Goal: Transaction & Acquisition: Download file/media

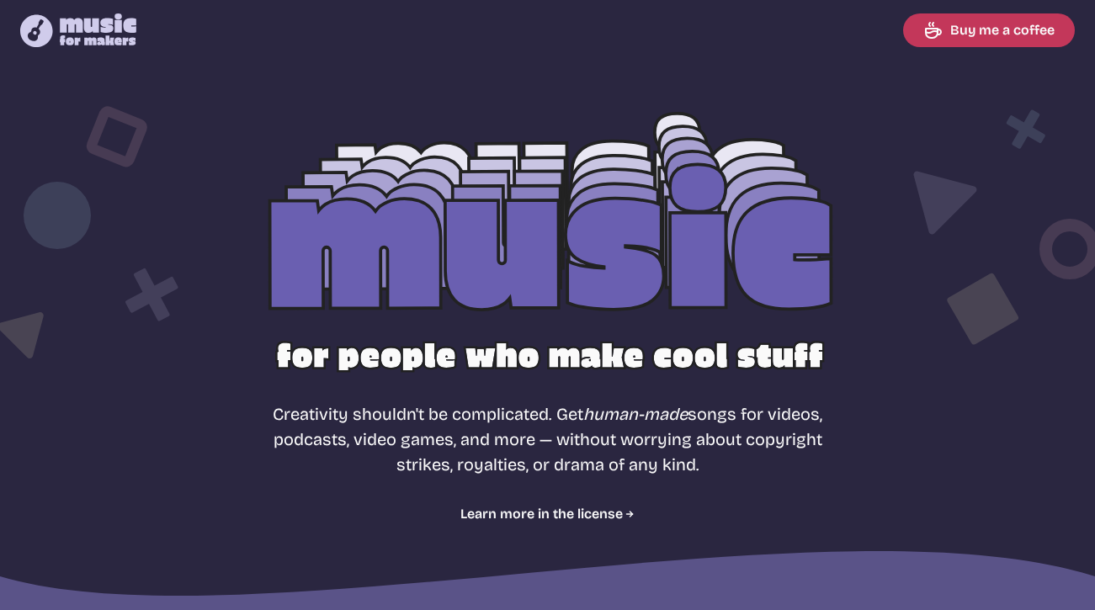
select select "most popular"
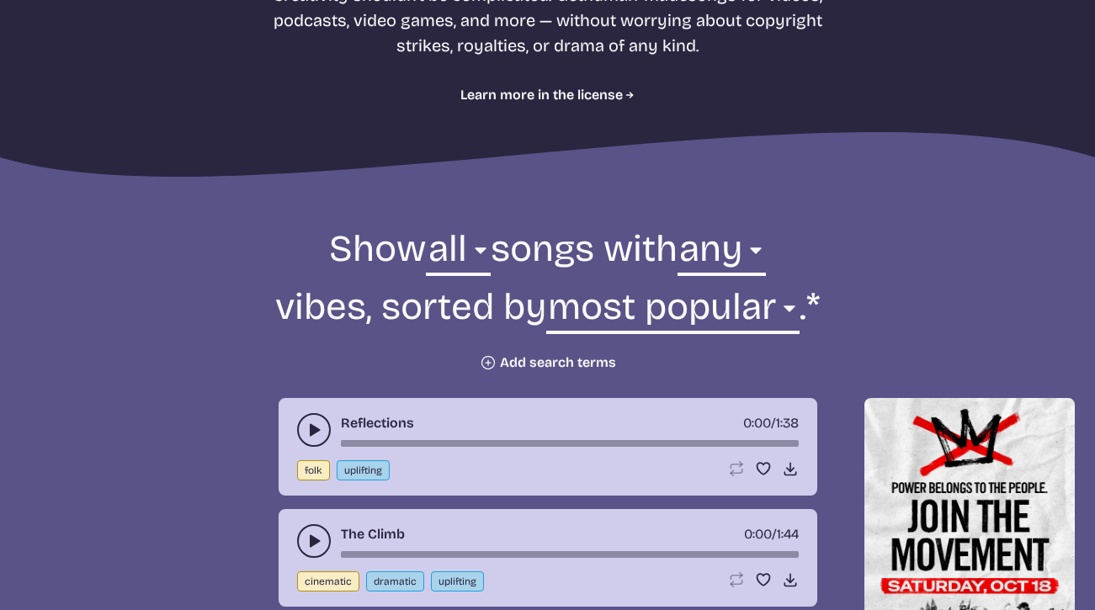
scroll to position [420, 0]
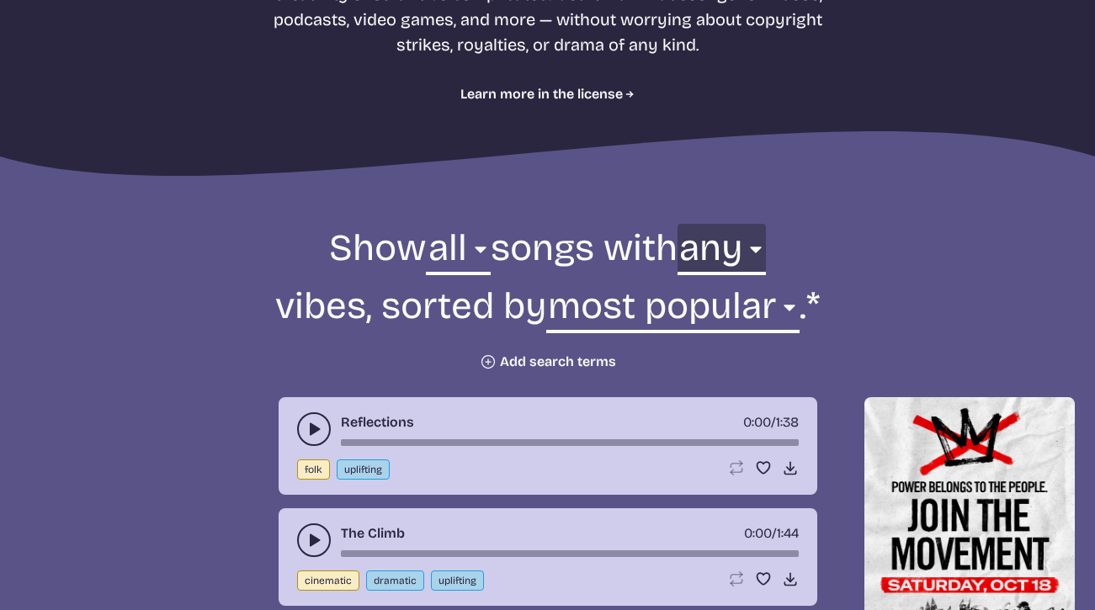
click at [746, 239] on select "any aggressive chill contemplative dark dramatic easygoing energizing happy ser…" at bounding box center [721, 253] width 88 height 58
click at [691, 224] on select "any aggressive chill contemplative dark dramatic easygoing energizing happy ser…" at bounding box center [721, 253] width 88 height 58
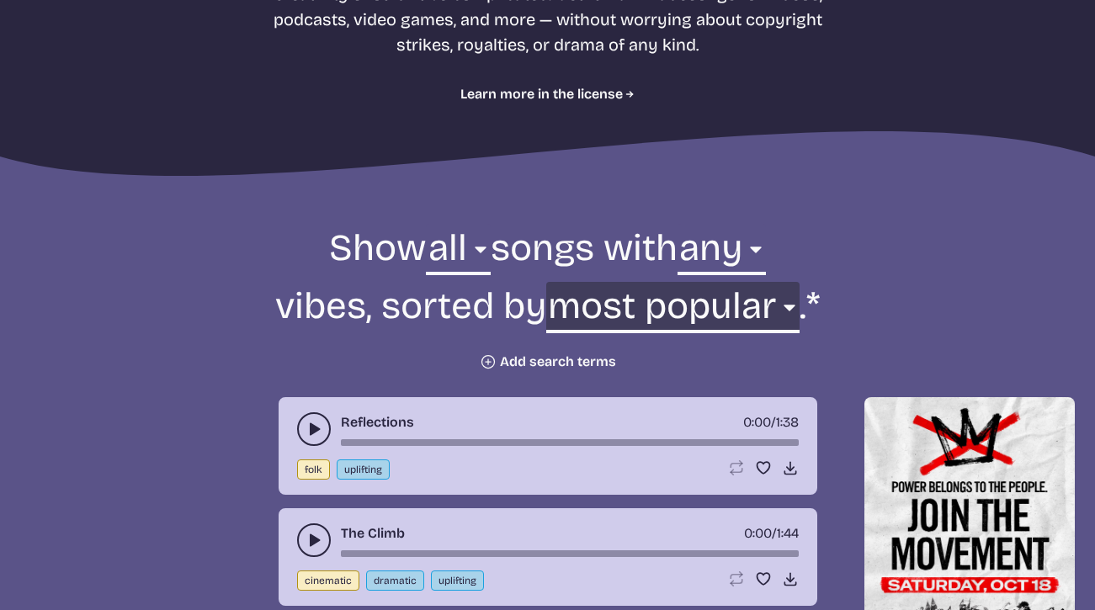
click at [620, 315] on select "newest oldest most popular least popular name" at bounding box center [672, 311] width 253 height 58
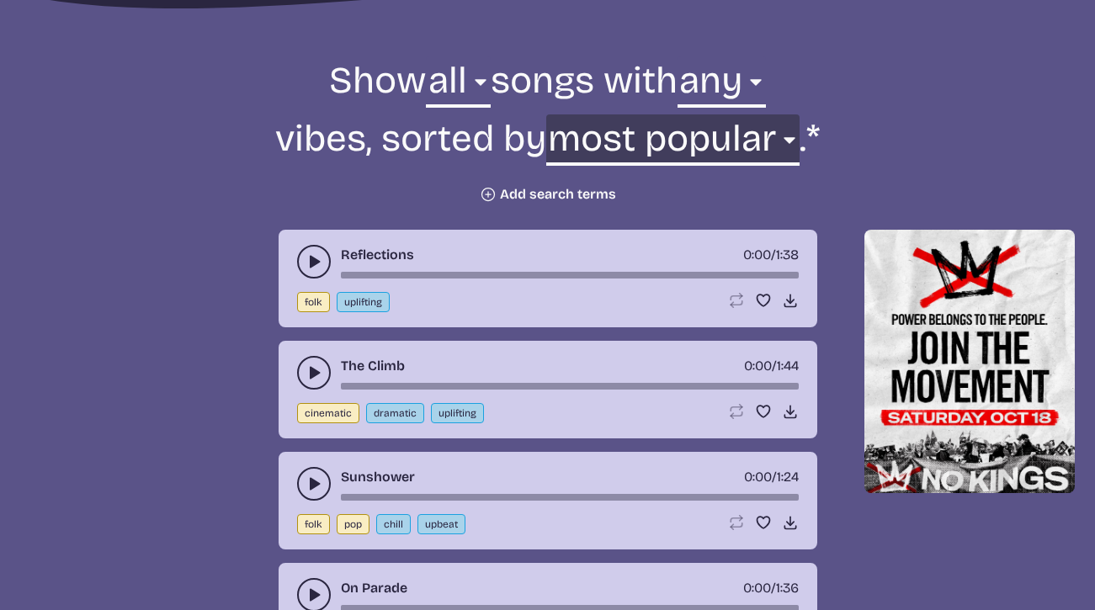
scroll to position [588, 0]
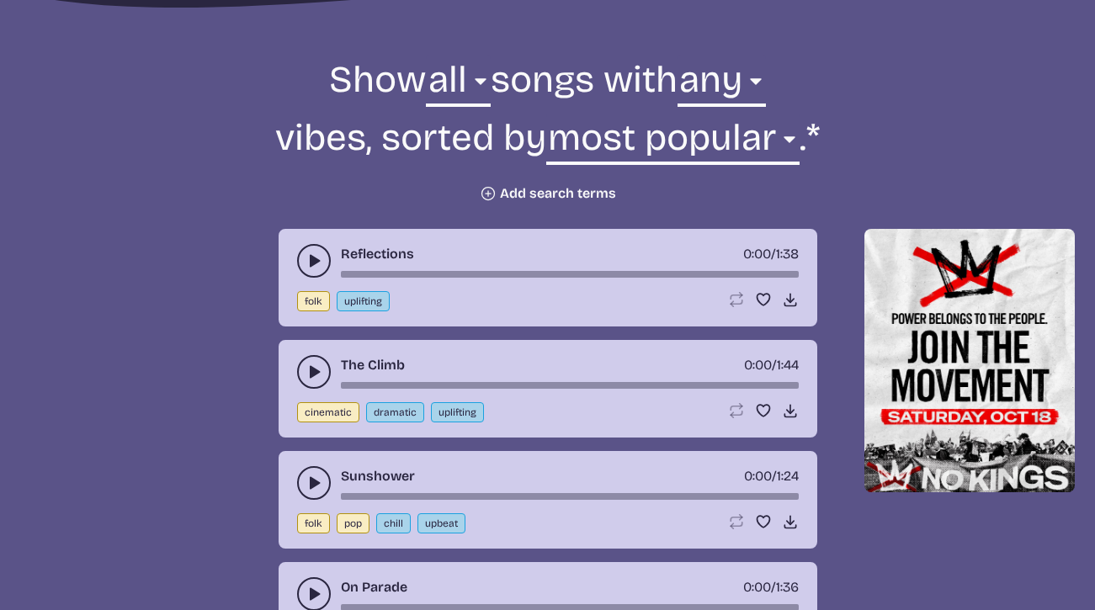
click at [306, 261] on icon "play-pause toggle" at bounding box center [313, 260] width 17 height 17
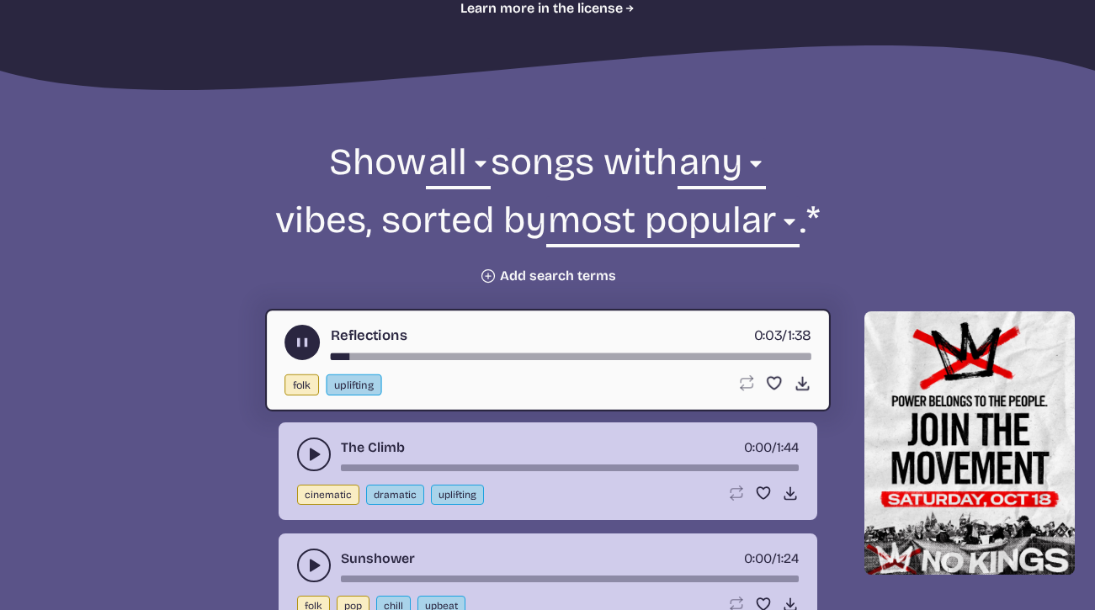
scroll to position [505, 0]
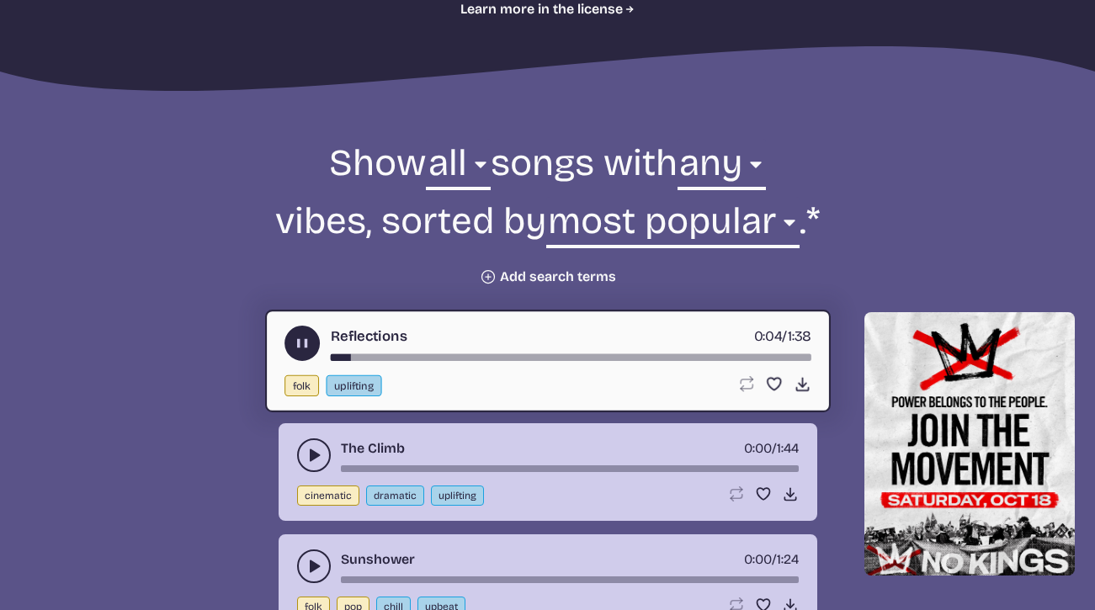
click at [294, 338] on icon "play-pause toggle" at bounding box center [302, 344] width 18 height 18
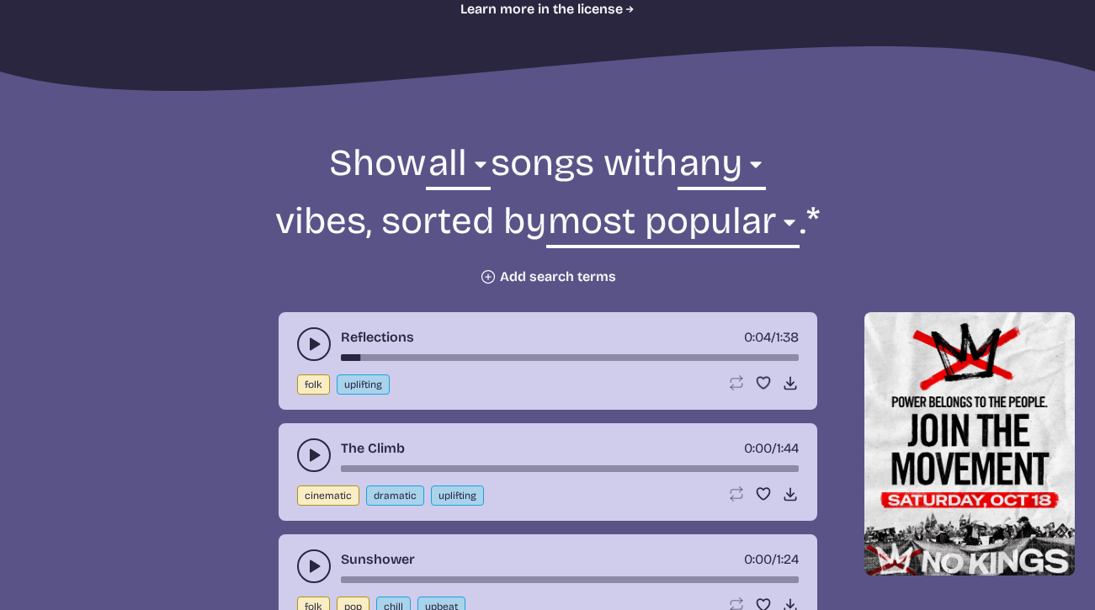
click at [303, 453] on button "play-pause toggle" at bounding box center [314, 455] width 34 height 34
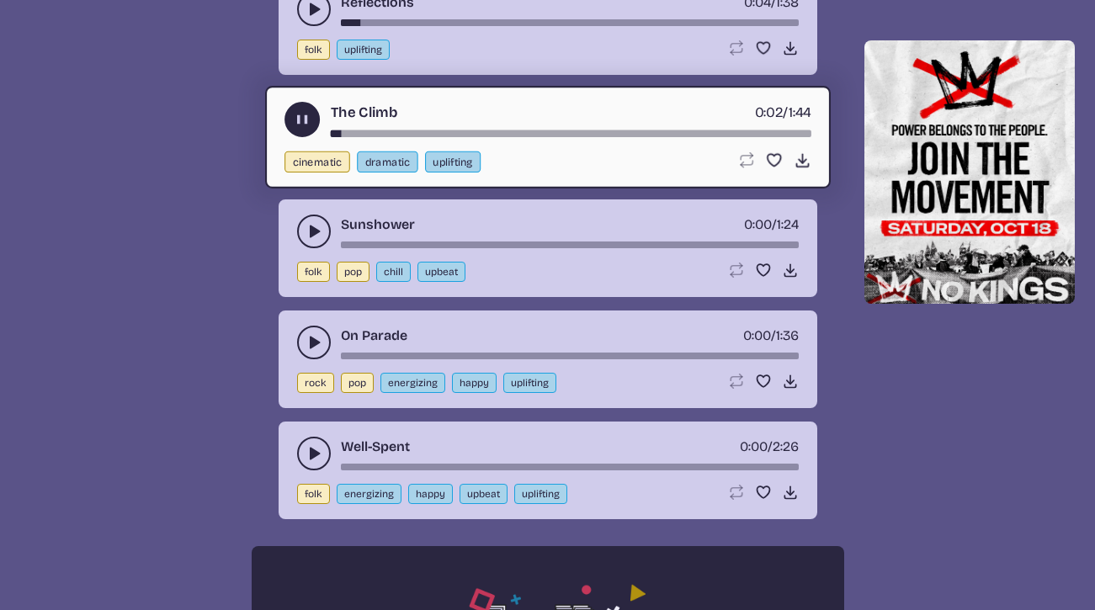
scroll to position [841, 0]
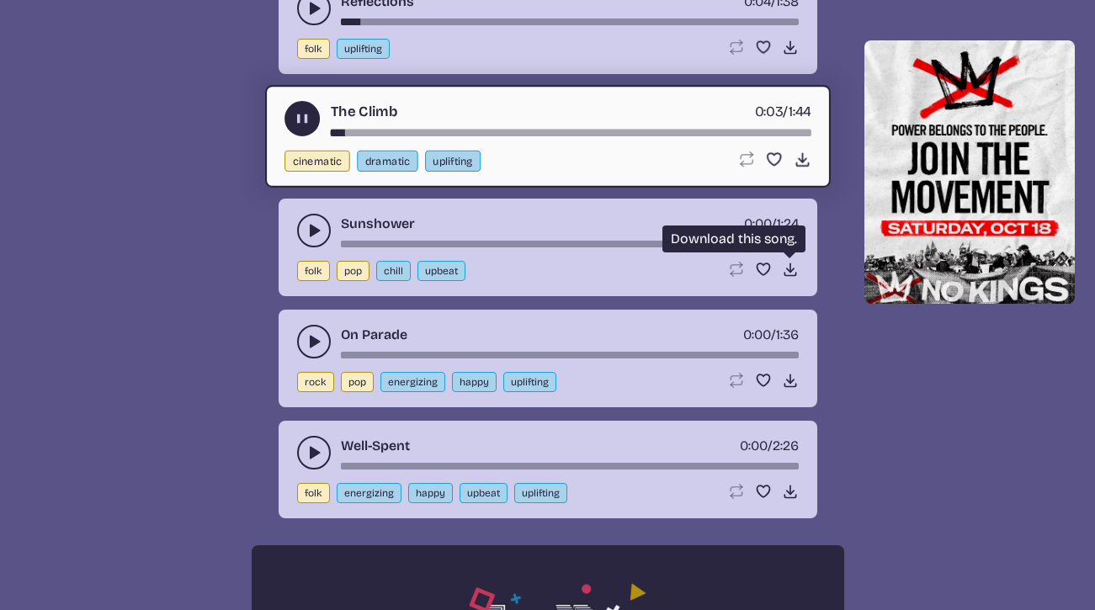
click at [784, 270] on icon "Download song" at bounding box center [790, 269] width 17 height 17
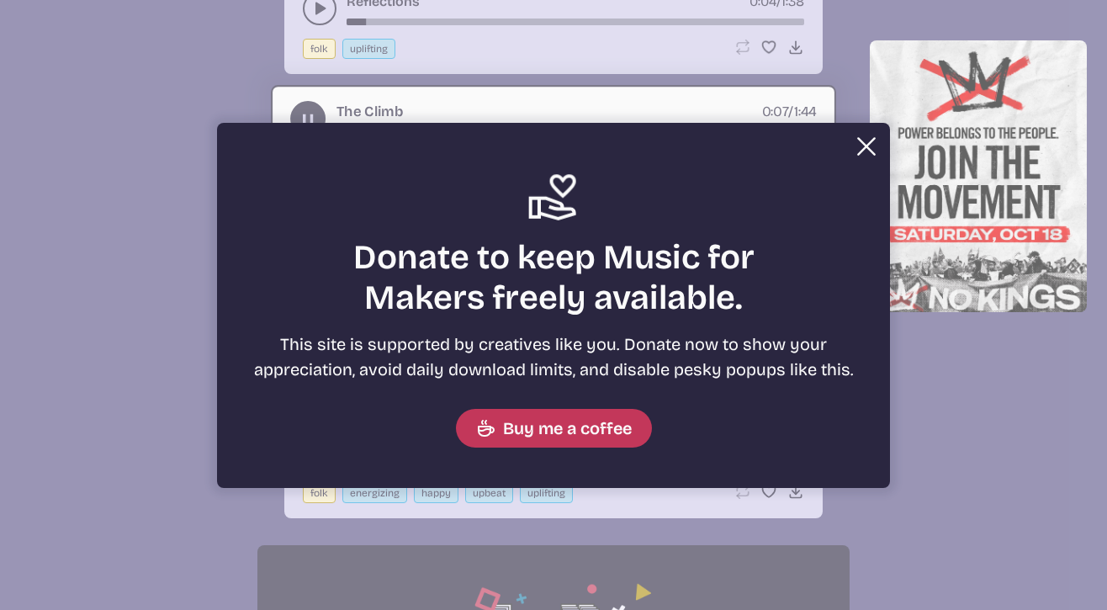
click at [858, 142] on button "Close" at bounding box center [867, 147] width 34 height 34
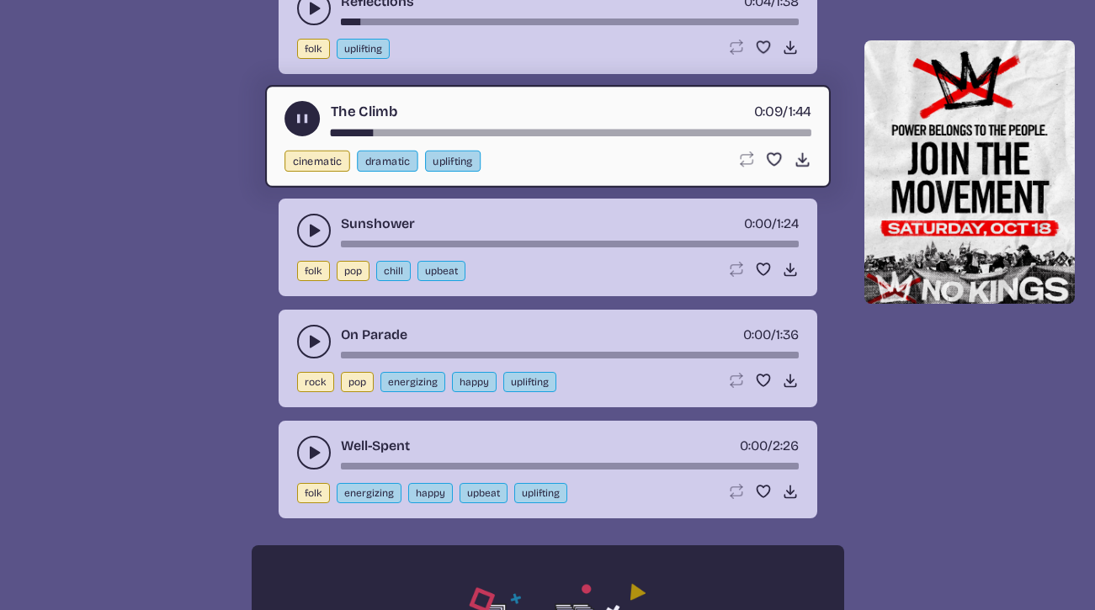
click at [303, 227] on button "play-pause toggle" at bounding box center [314, 231] width 34 height 34
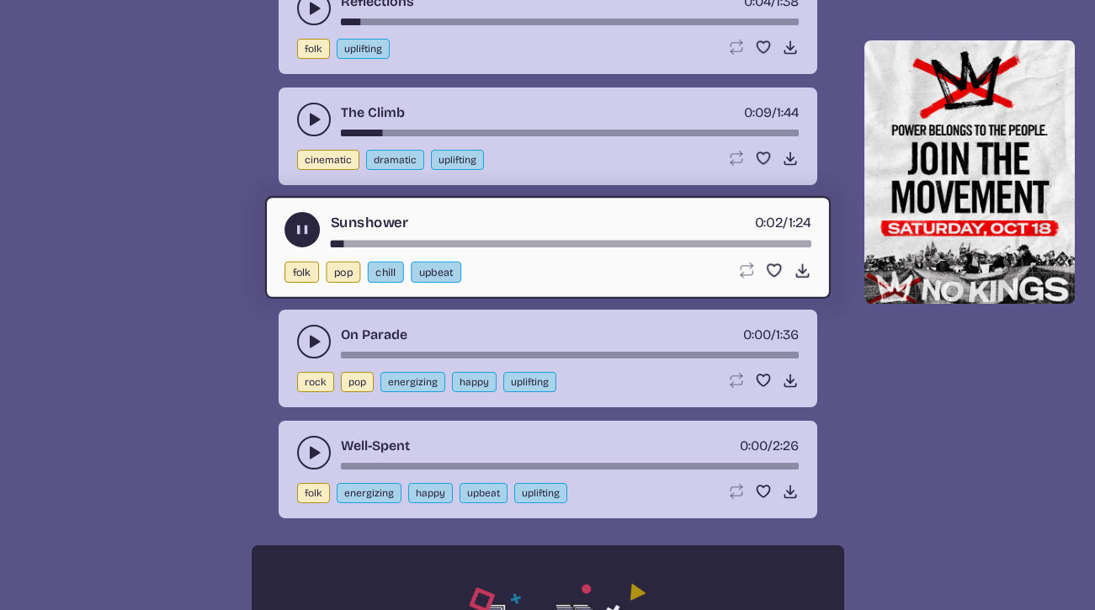
click at [305, 342] on icon "play-pause toggle" at bounding box center [313, 341] width 17 height 17
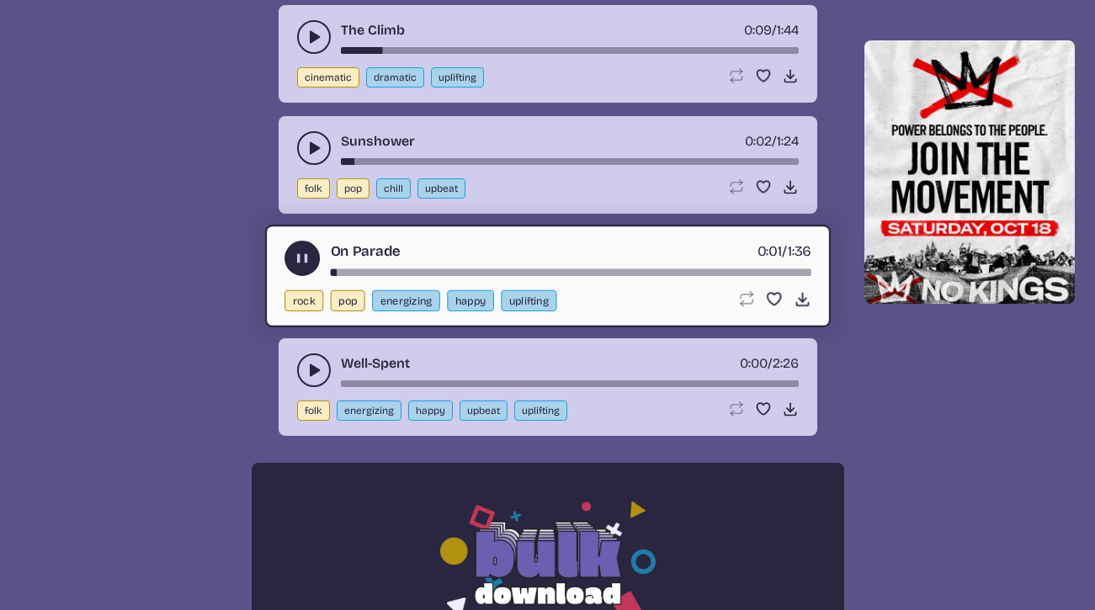
scroll to position [924, 0]
click at [310, 363] on icon "play-pause toggle" at bounding box center [313, 369] width 17 height 17
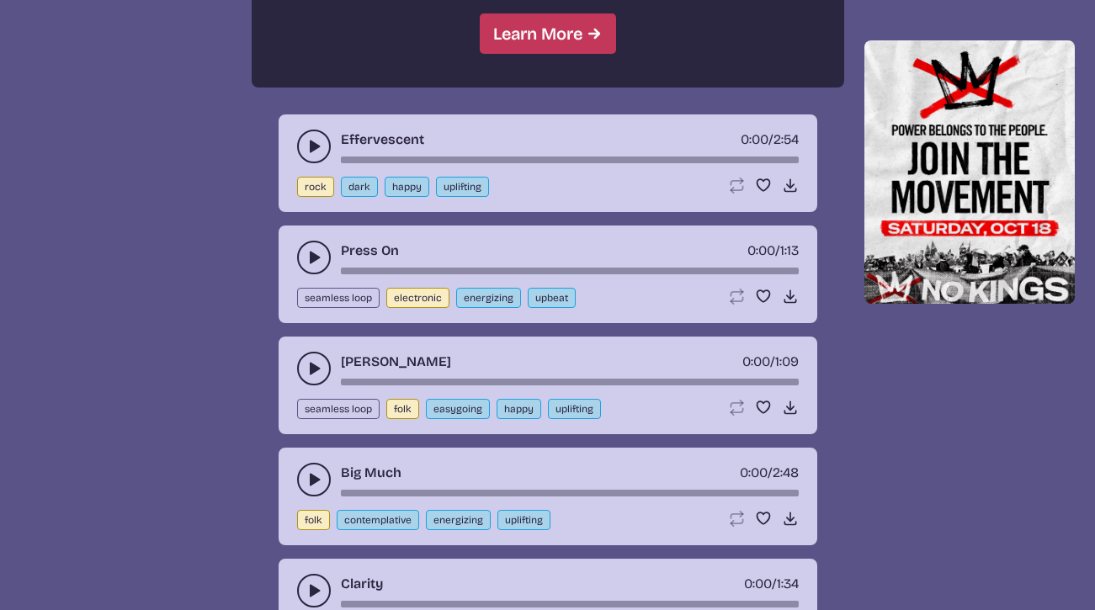
scroll to position [1681, 0]
click at [307, 259] on icon "play-pause toggle" at bounding box center [313, 257] width 17 height 17
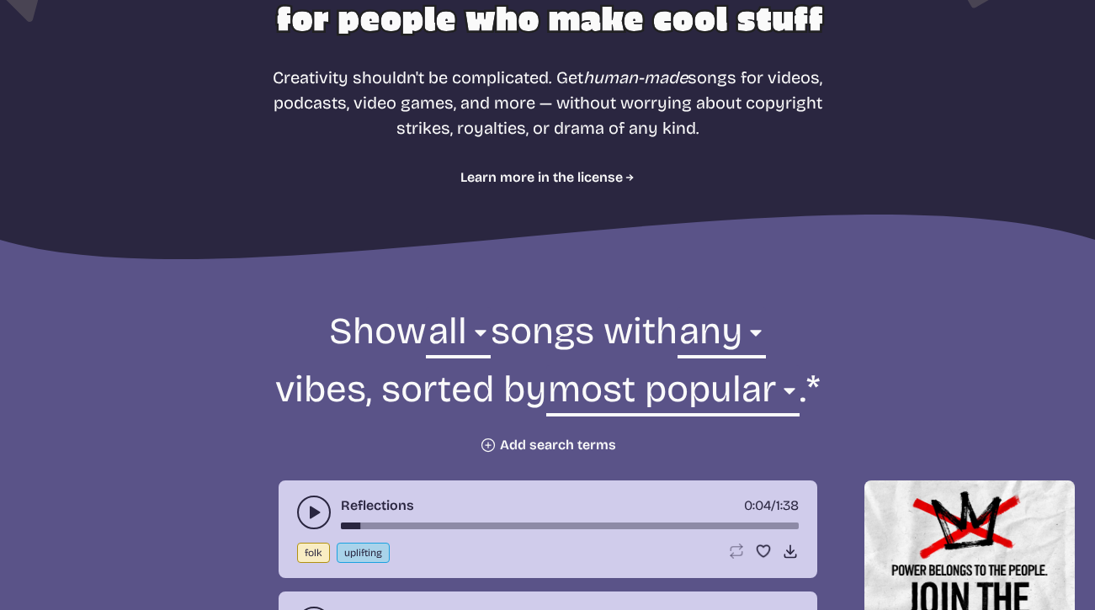
scroll to position [336, 0]
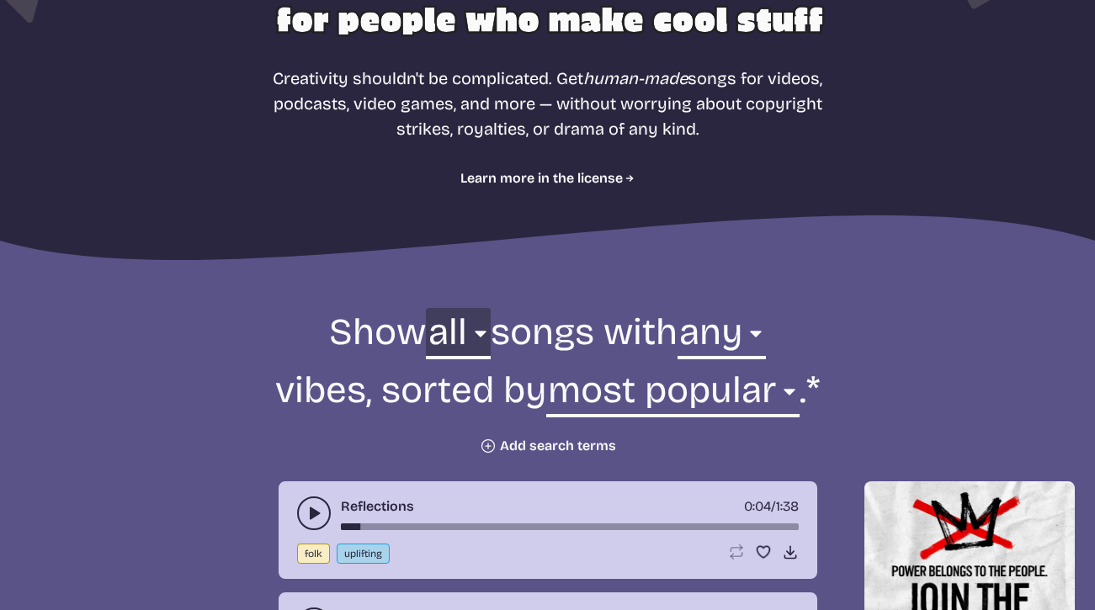
click at [445, 332] on select "all ambient cinematic electronic folk holiday jazz pop rock world" at bounding box center [458, 337] width 64 height 58
select select "world"
click at [426, 308] on select "all ambient cinematic electronic folk holiday jazz pop rock world" at bounding box center [458, 337] width 64 height 58
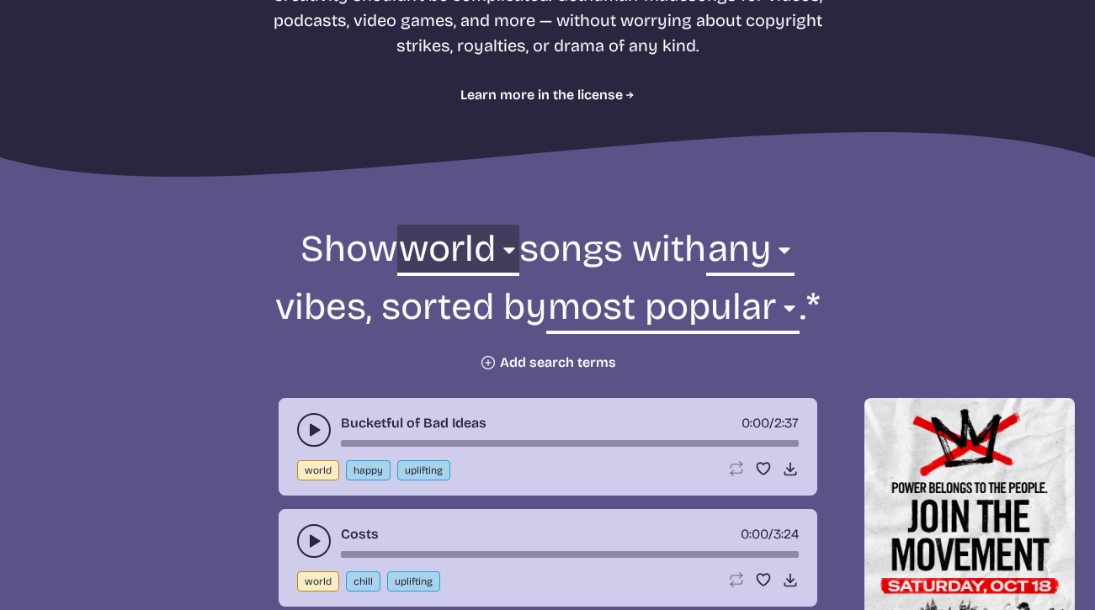
scroll to position [419, 0]
click at [310, 434] on use "play-pause toggle" at bounding box center [313, 430] width 17 height 17
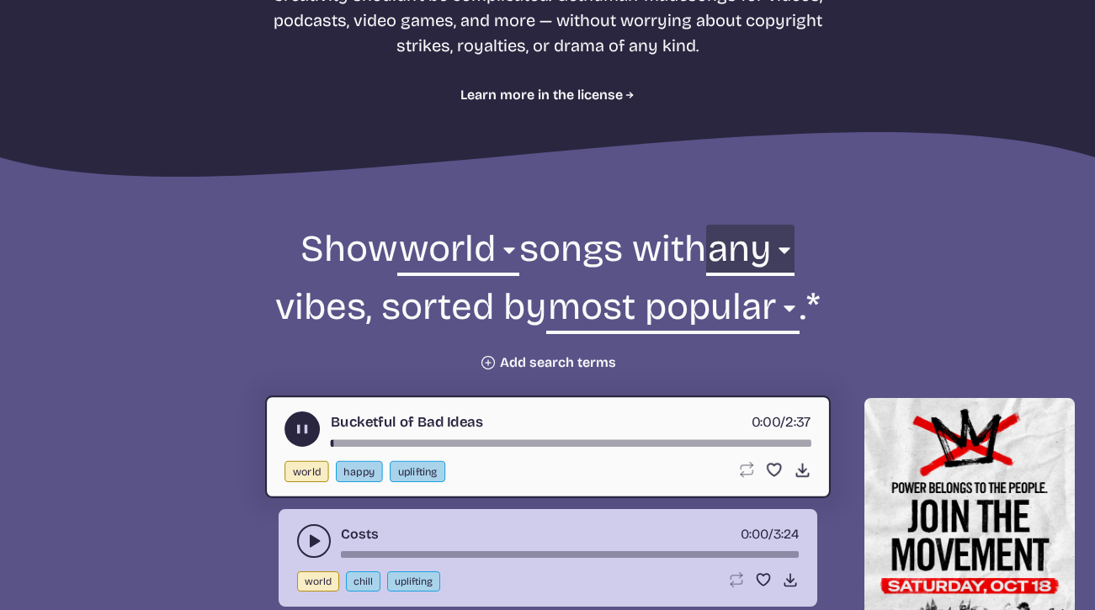
click at [749, 257] on select "any aggressive chill contemplative dark dramatic easygoing energizing happy ser…" at bounding box center [750, 254] width 88 height 58
select select "chill"
click at [718, 225] on select "any aggressive chill contemplative dark dramatic easygoing energizing happy ser…" at bounding box center [750, 254] width 88 height 58
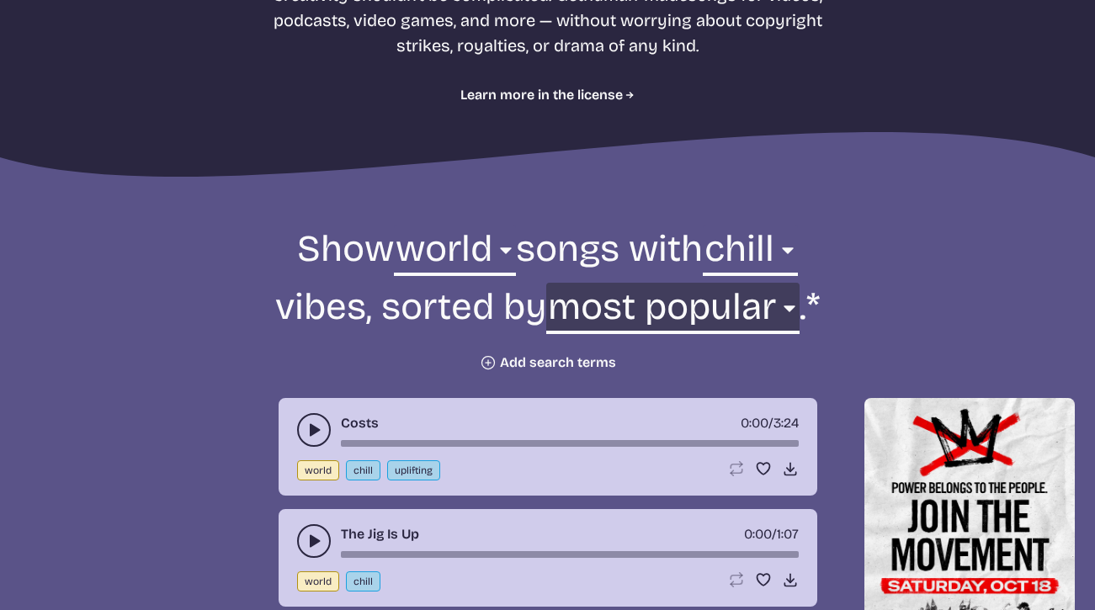
click at [688, 321] on select "newest oldest most popular least popular name" at bounding box center [672, 312] width 253 height 58
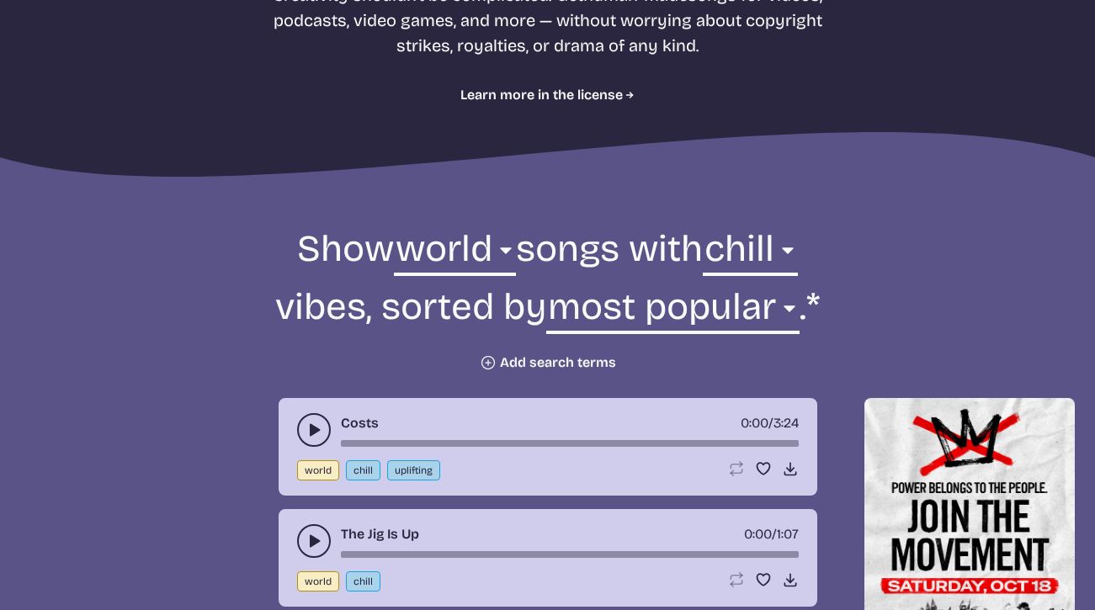
click at [899, 298] on form "Show all ambient cinematic electronic folk holiday jazz pop rock world world so…" at bounding box center [547, 298] width 915 height 146
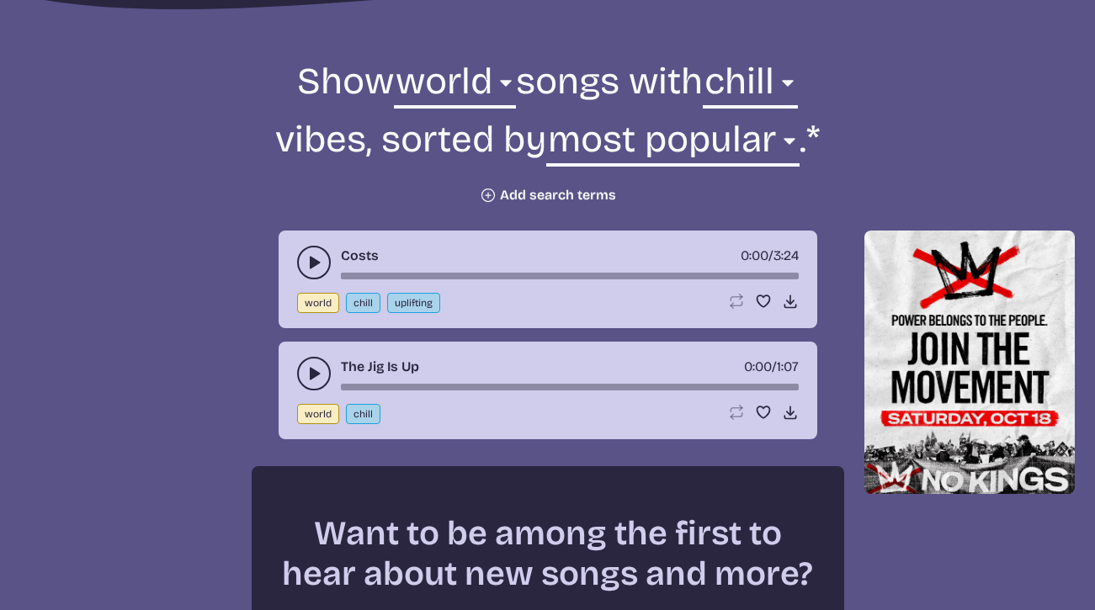
scroll to position [587, 0]
click at [302, 258] on button "play-pause toggle" at bounding box center [314, 262] width 34 height 34
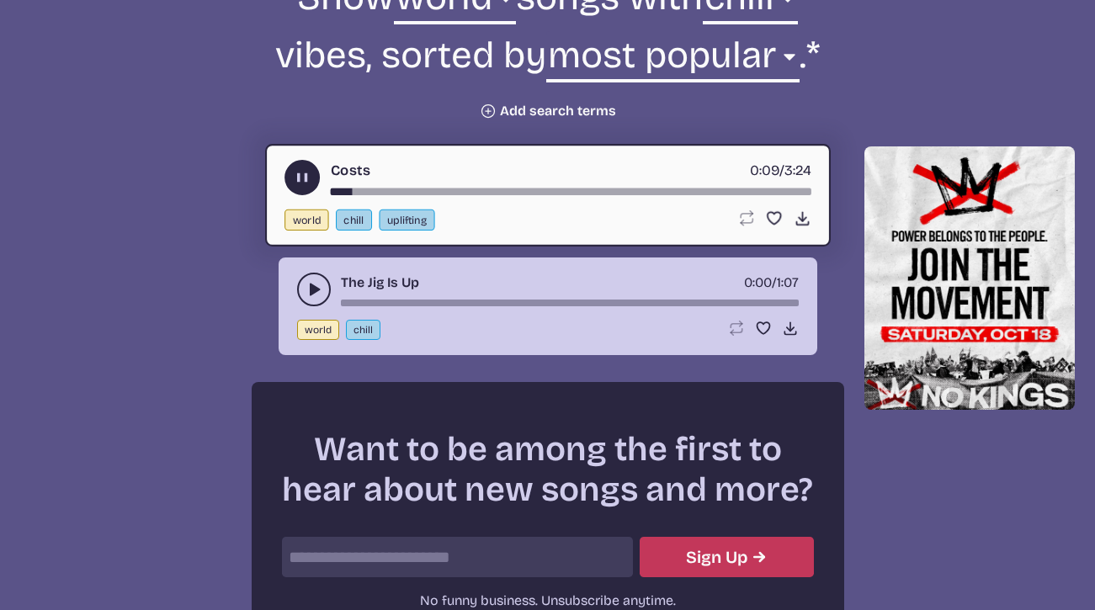
scroll to position [671, 0]
click at [310, 284] on use "play-pause toggle" at bounding box center [313, 289] width 17 height 17
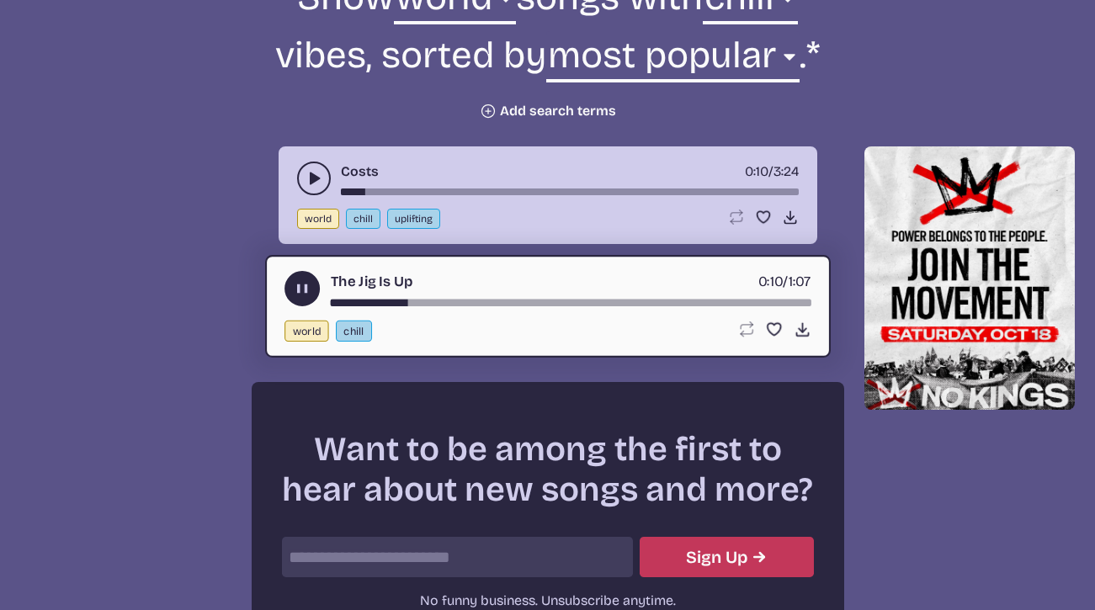
click at [300, 283] on icon "play-pause toggle" at bounding box center [302, 289] width 18 height 18
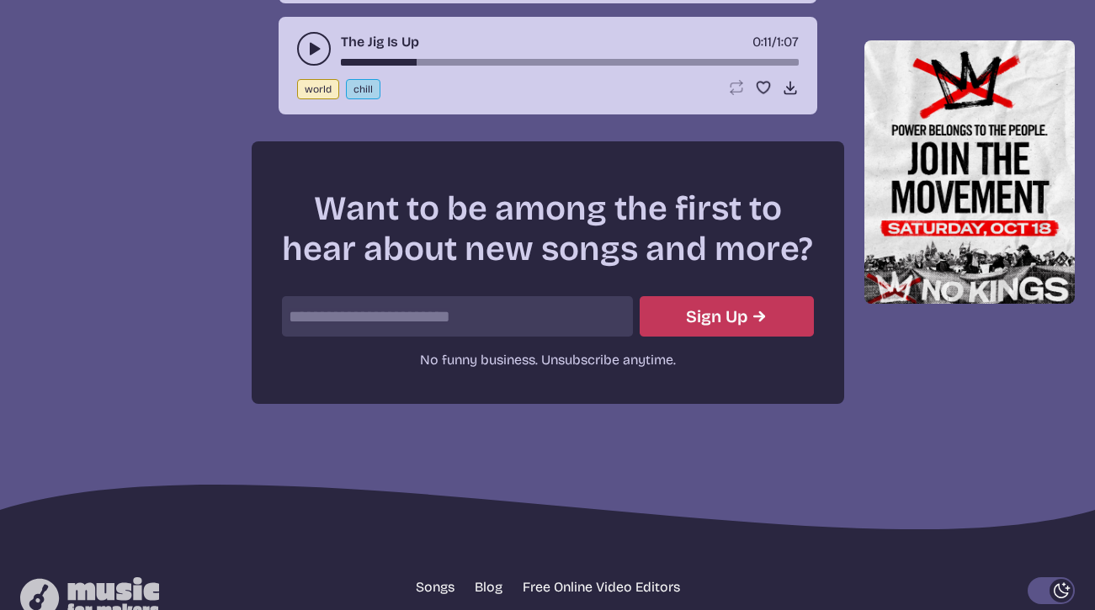
scroll to position [1030, 0]
